Goal: Book appointment/travel/reservation

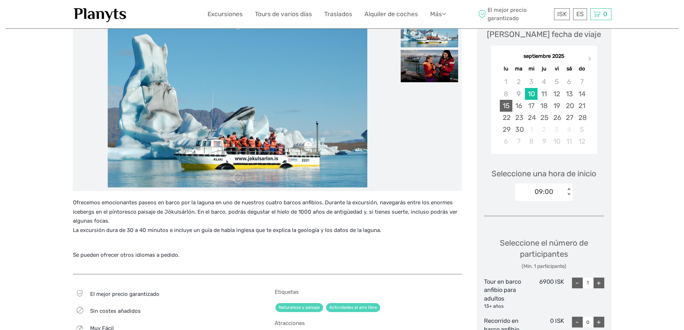
click at [508, 105] on div "15" at bounding box center [506, 106] width 13 height 12
click at [569, 188] on div "09:20 < >" at bounding box center [543, 191] width 57 height 17
click at [549, 240] on div "11:00" at bounding box center [544, 238] width 50 height 12
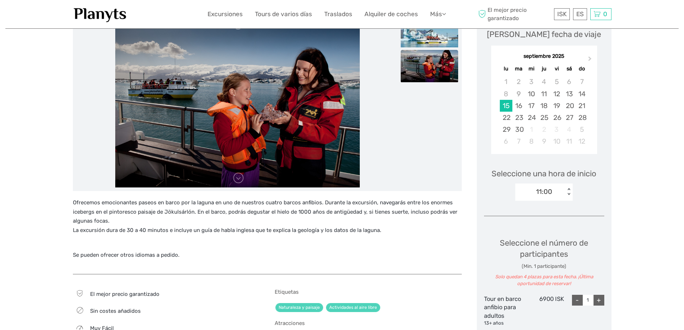
click at [642, 205] on div "Región / Punto [PERSON_NAME]: Southeast Método de transporte: [GEOGRAPHIC_DATA]…" at bounding box center [341, 224] width 673 height 665
click at [569, 195] on div "< >" at bounding box center [569, 192] width 6 height 8
click at [552, 226] on div "10:00" at bounding box center [544, 226] width 50 height 12
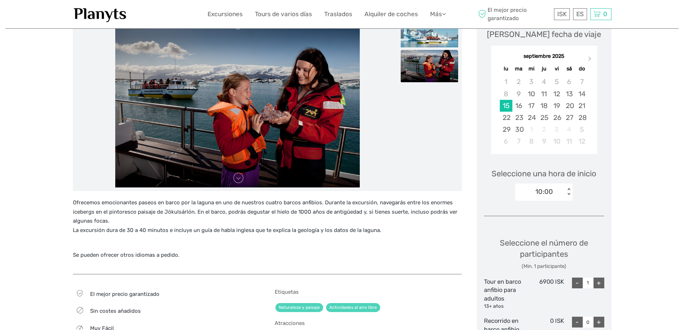
click at [569, 194] on div "< >" at bounding box center [569, 192] width 6 height 8
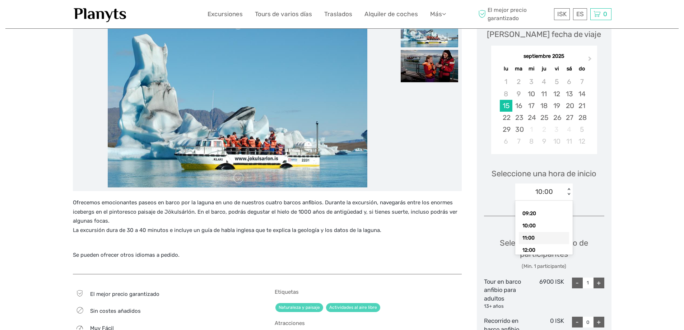
click at [541, 236] on div "11:00" at bounding box center [544, 238] width 50 height 12
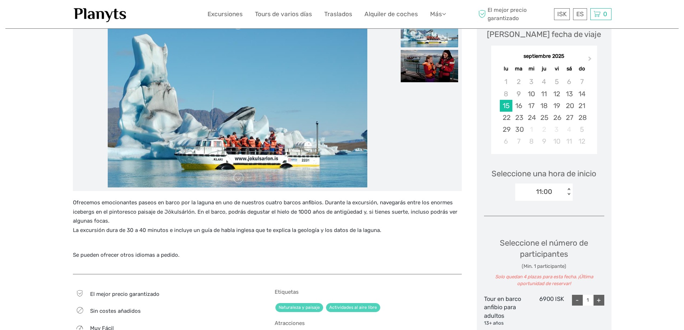
click at [632, 218] on div "Región / Punto [PERSON_NAME]: Southeast Método de transporte: [GEOGRAPHIC_DATA]…" at bounding box center [341, 224] width 673 height 665
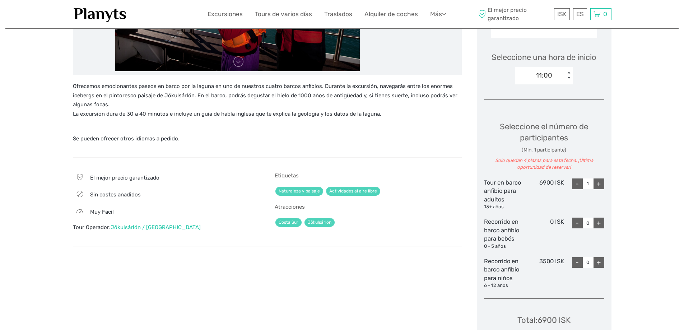
scroll to position [215, 0]
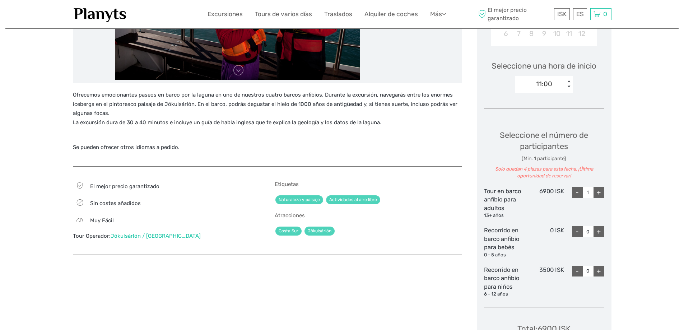
click at [601, 194] on div "+" at bounding box center [598, 192] width 11 height 11
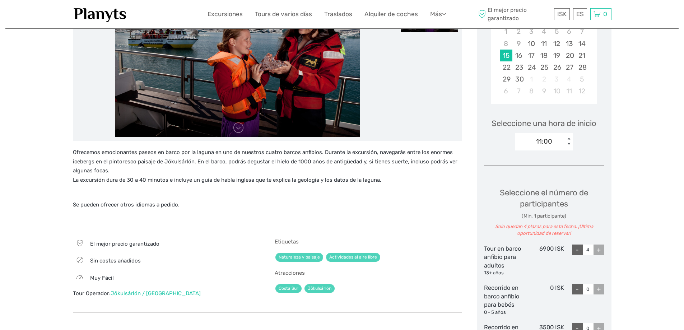
scroll to position [180, 0]
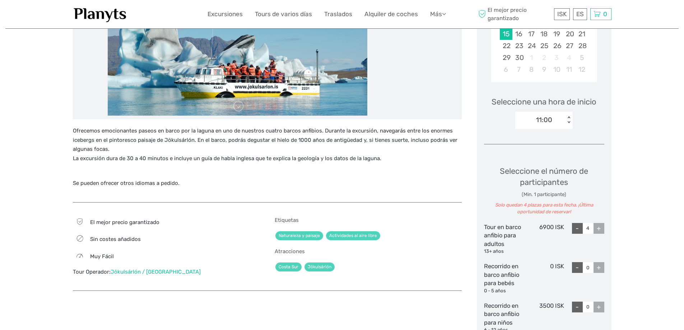
click at [567, 122] on div "< >" at bounding box center [569, 120] width 6 height 8
click at [550, 154] on div "10:00" at bounding box center [544, 154] width 50 height 12
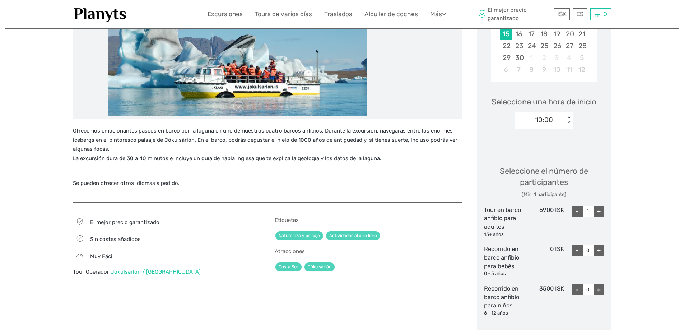
click at [648, 174] on div "Región / Punto [PERSON_NAME]: Southeast Método de transporte: [GEOGRAPHIC_DATA]…" at bounding box center [341, 144] width 673 height 648
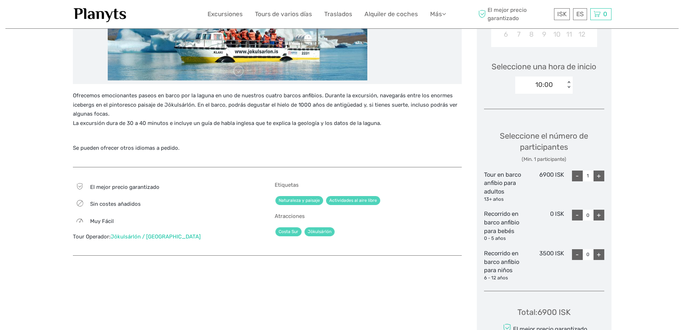
scroll to position [144, 0]
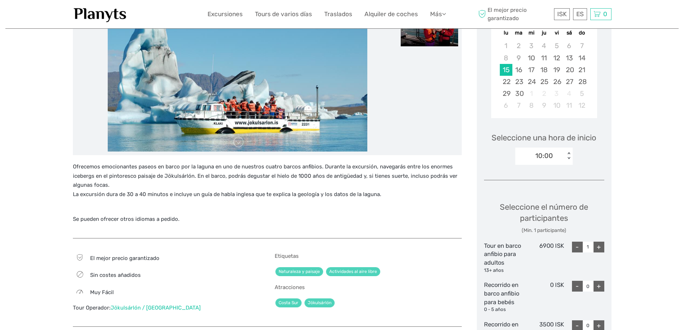
click at [569, 153] on div "< >" at bounding box center [569, 156] width 6 height 8
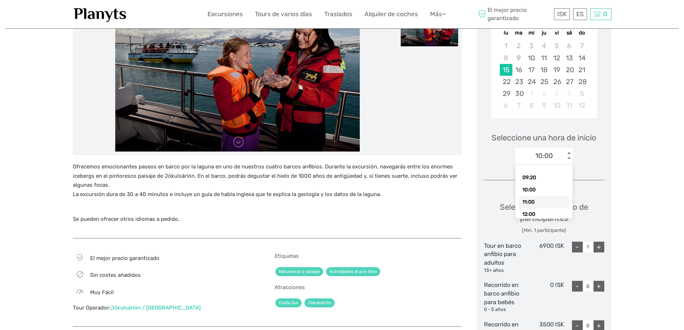
click at [545, 201] on div "11:00" at bounding box center [544, 202] width 50 height 12
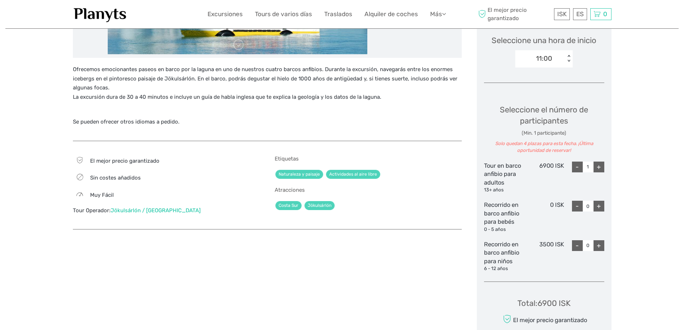
scroll to position [251, 0]
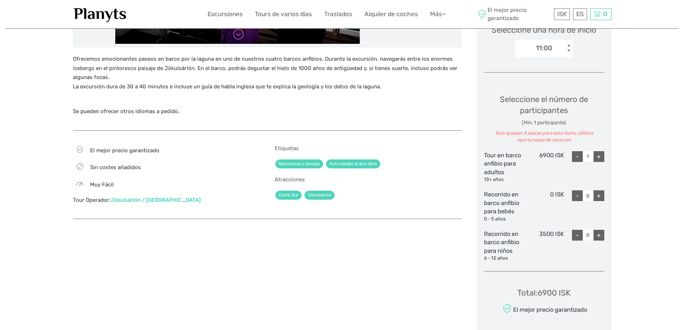
click at [601, 157] on div "+" at bounding box center [598, 156] width 11 height 11
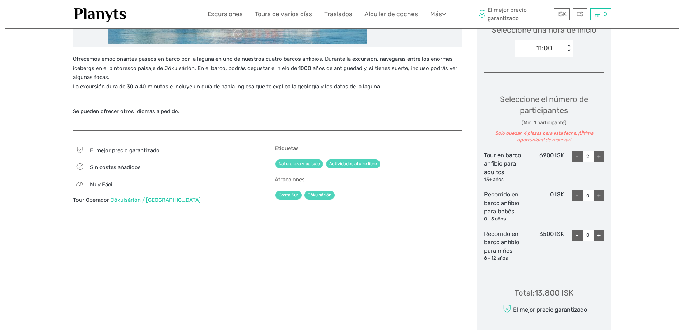
click at [601, 157] on div "+" at bounding box center [598, 156] width 11 height 11
click at [577, 159] on div "-" at bounding box center [577, 156] width 11 height 11
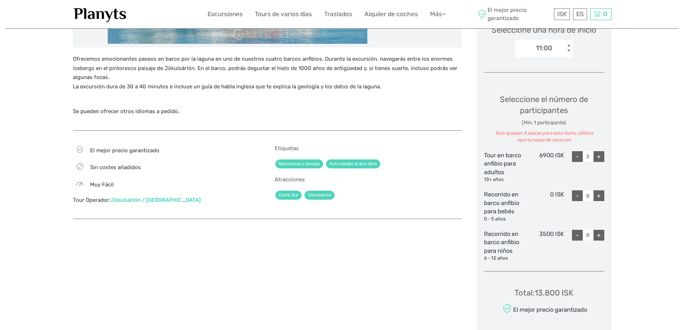
type input "1"
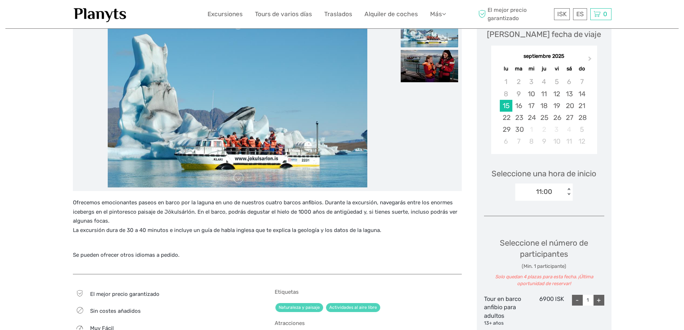
scroll to position [0, 0]
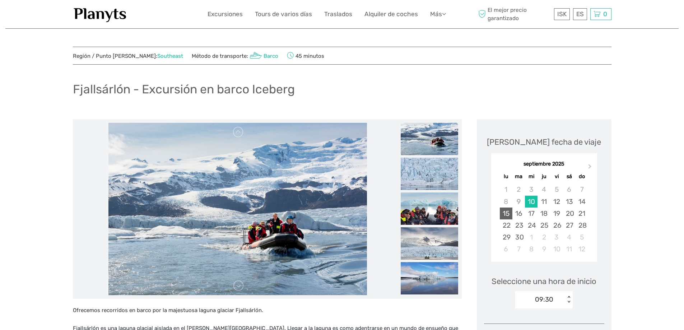
click at [505, 213] on div "15" at bounding box center [506, 214] width 13 height 12
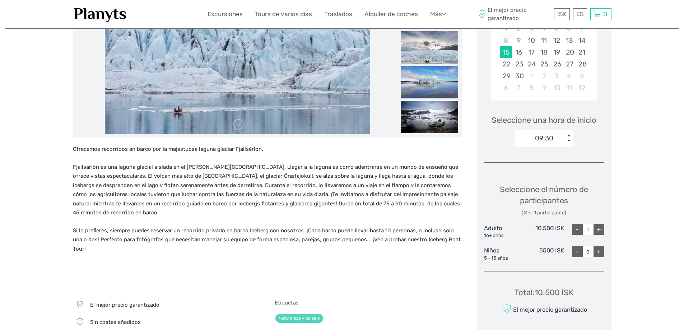
scroll to position [144, 0]
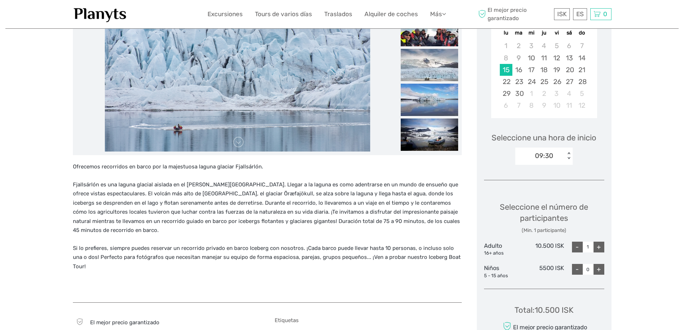
click at [569, 152] on div "< >" at bounding box center [569, 156] width 6 height 8
click at [555, 200] on div "11:30" at bounding box center [544, 202] width 50 height 12
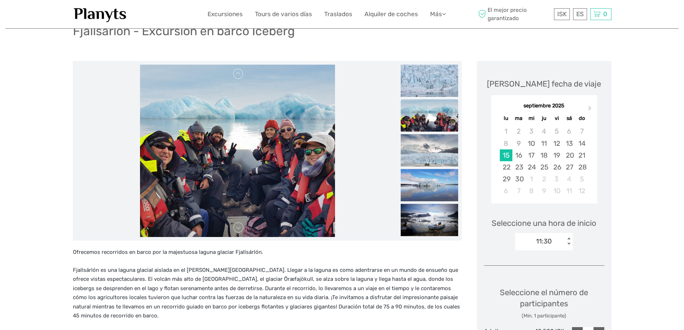
scroll to position [0, 0]
